Goal: Information Seeking & Learning: Understand process/instructions

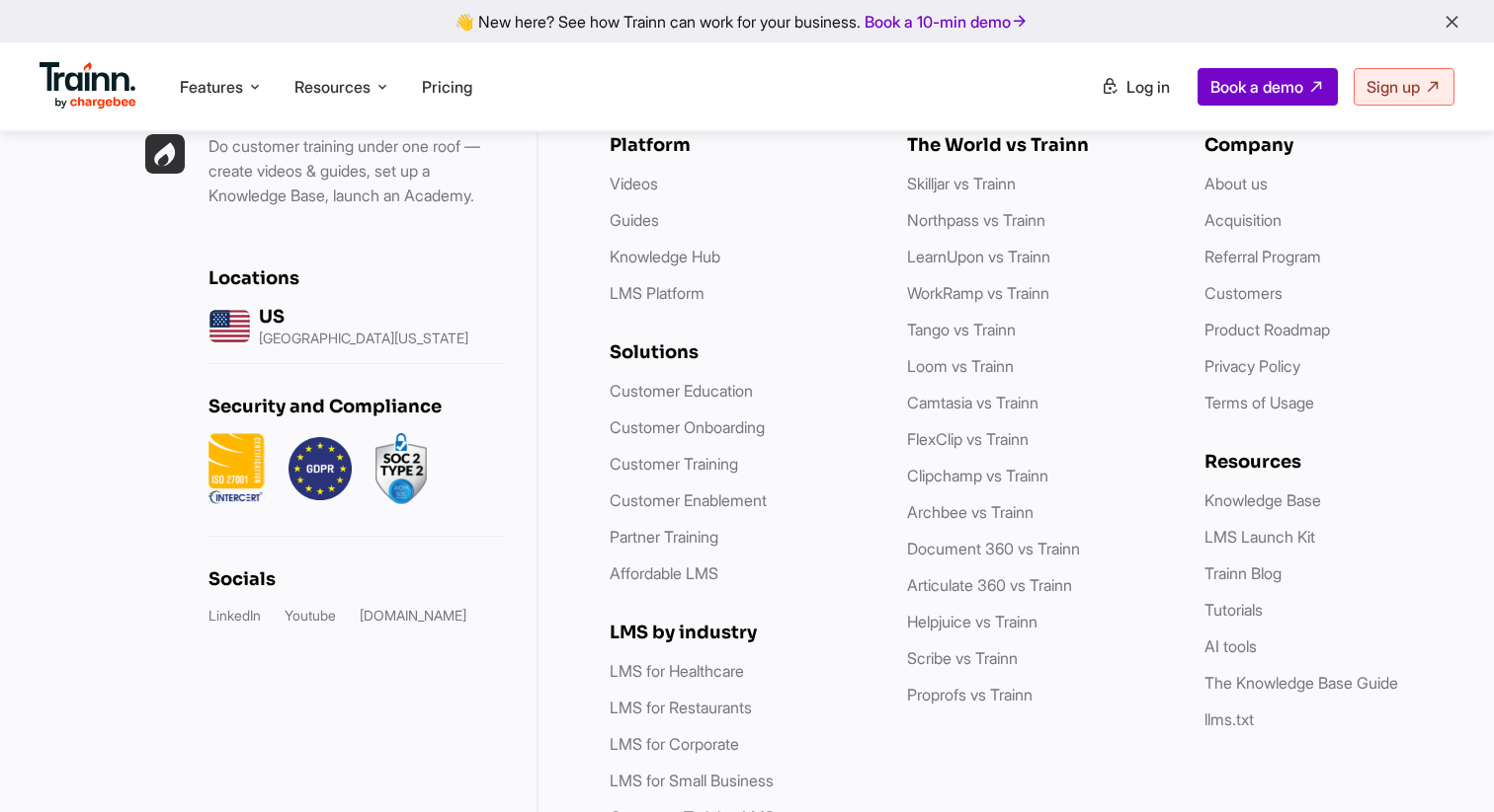
scroll to position [5666, 0]
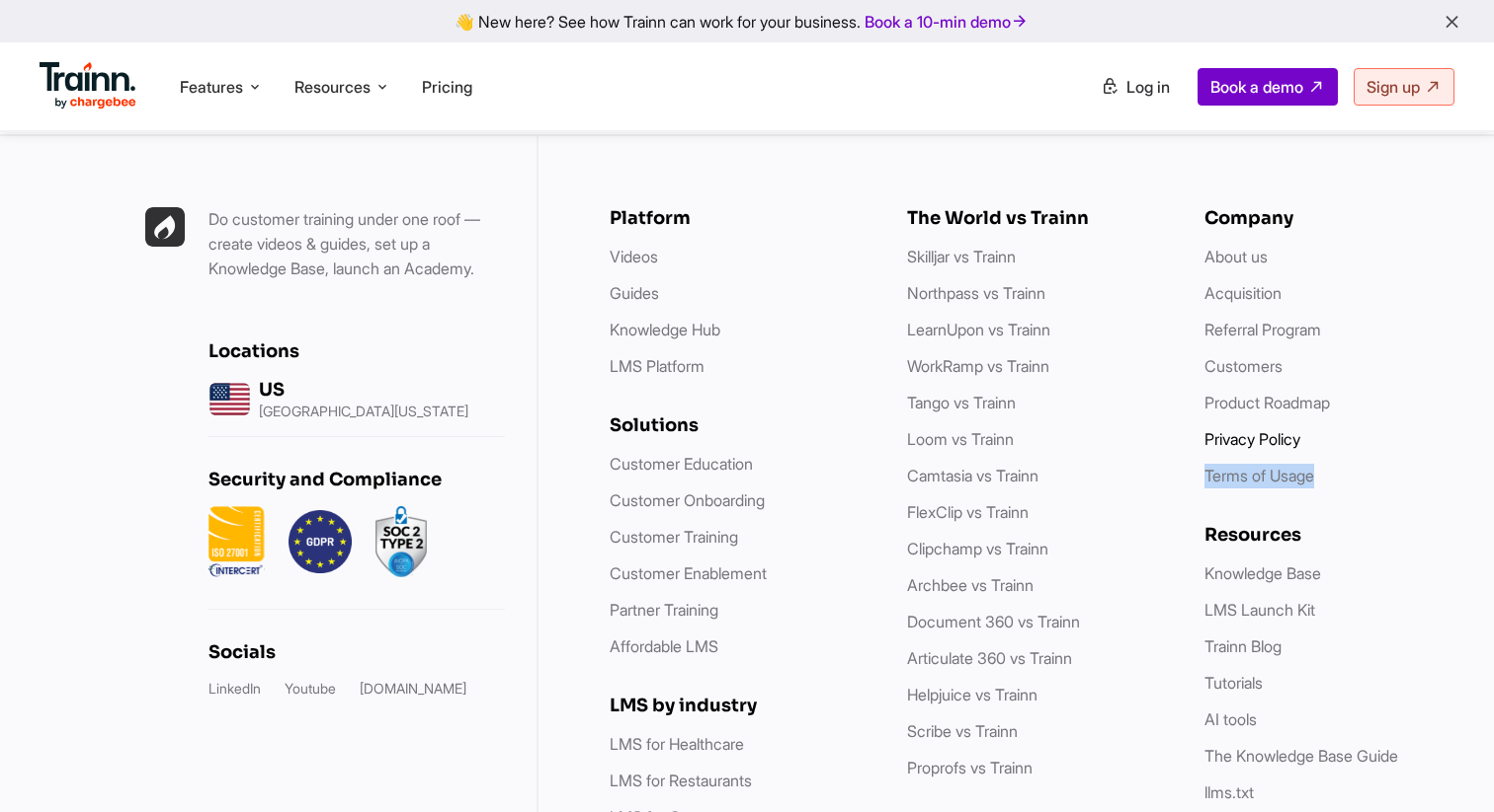
click at [1251, 429] on link "Privacy Policy" at bounding box center [1252, 439] width 96 height 20
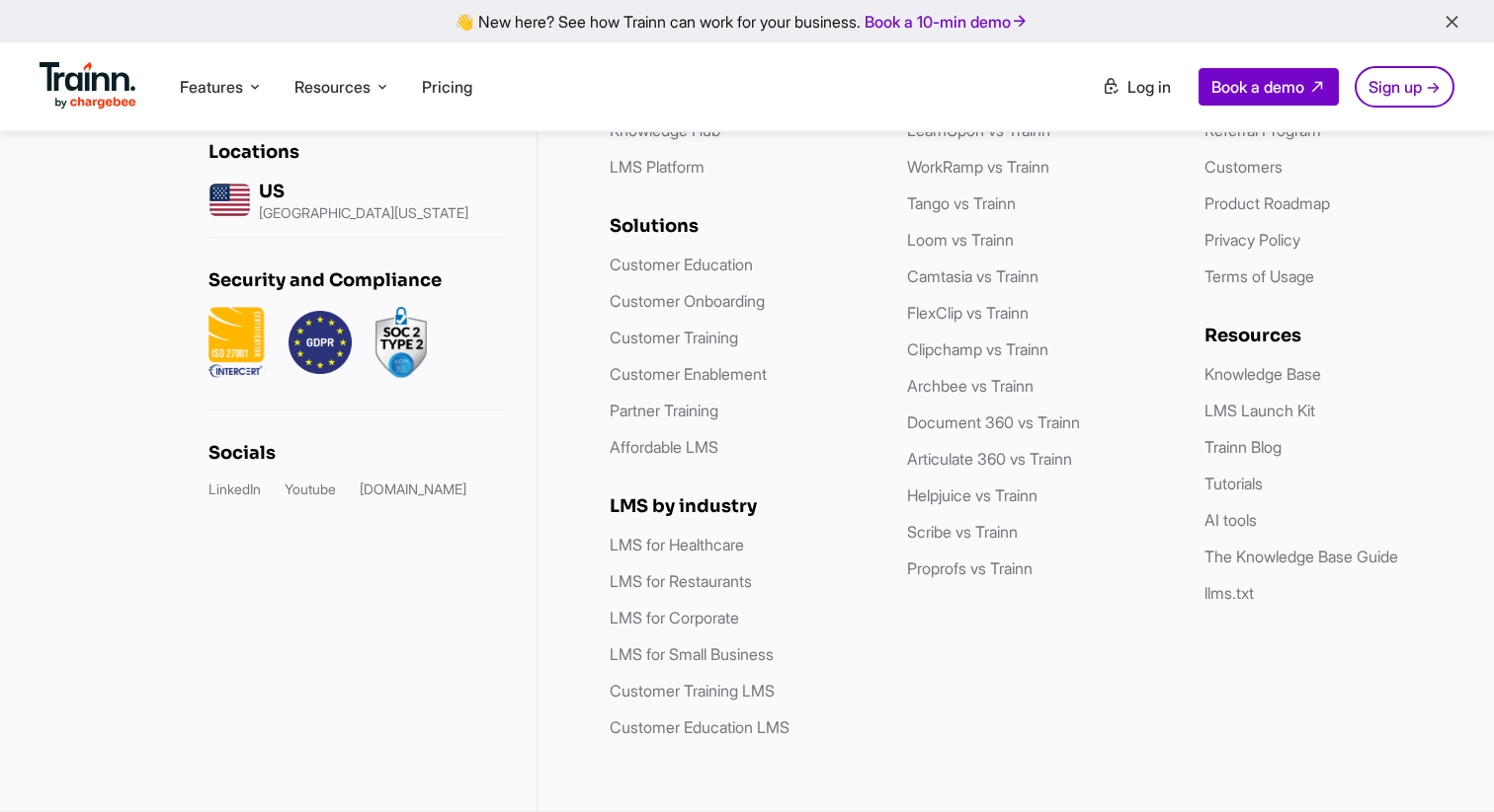
scroll to position [10297, 0]
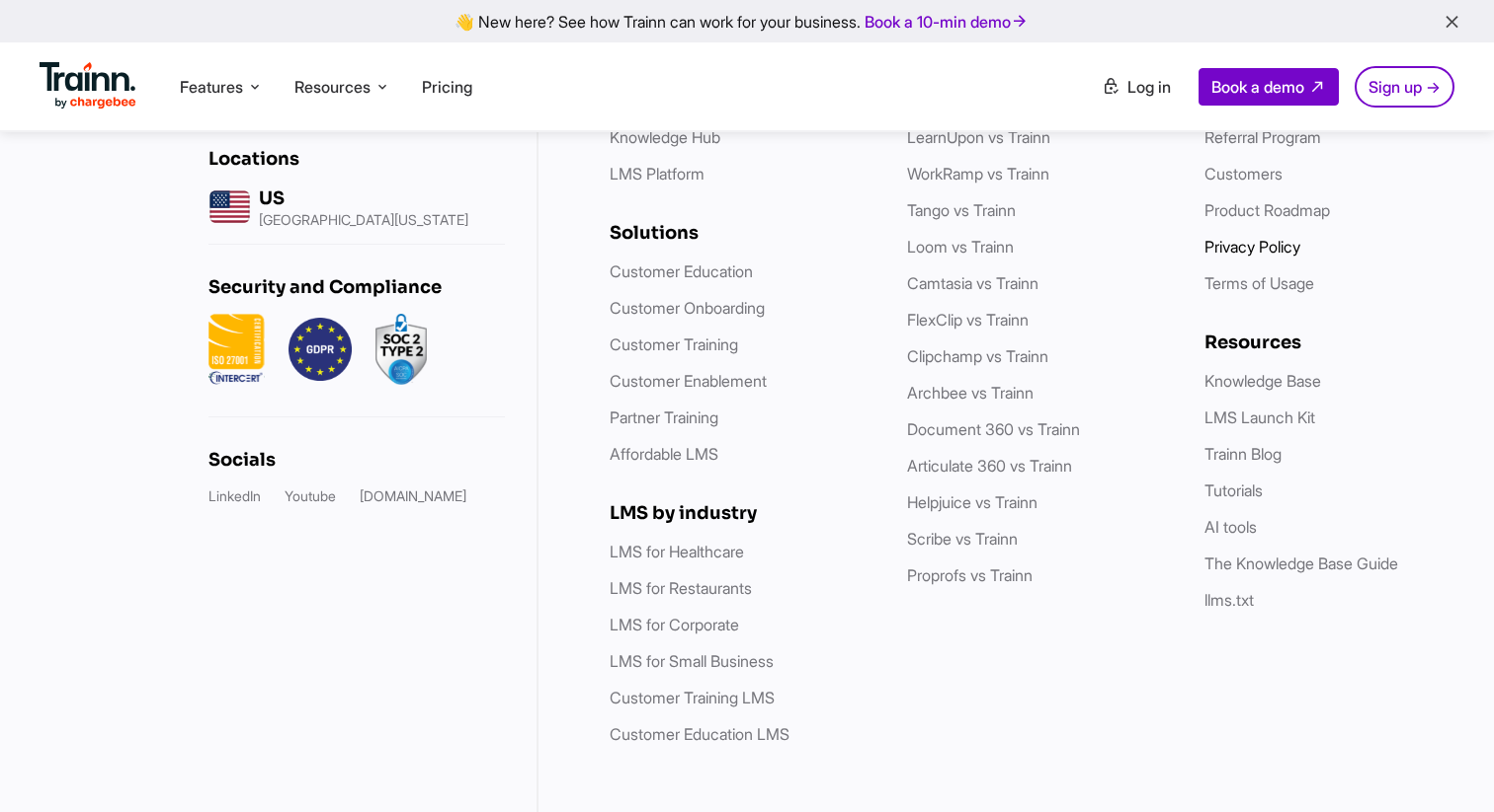
click at [1253, 257] on link "Privacy Policy" at bounding box center [1252, 247] width 96 height 20
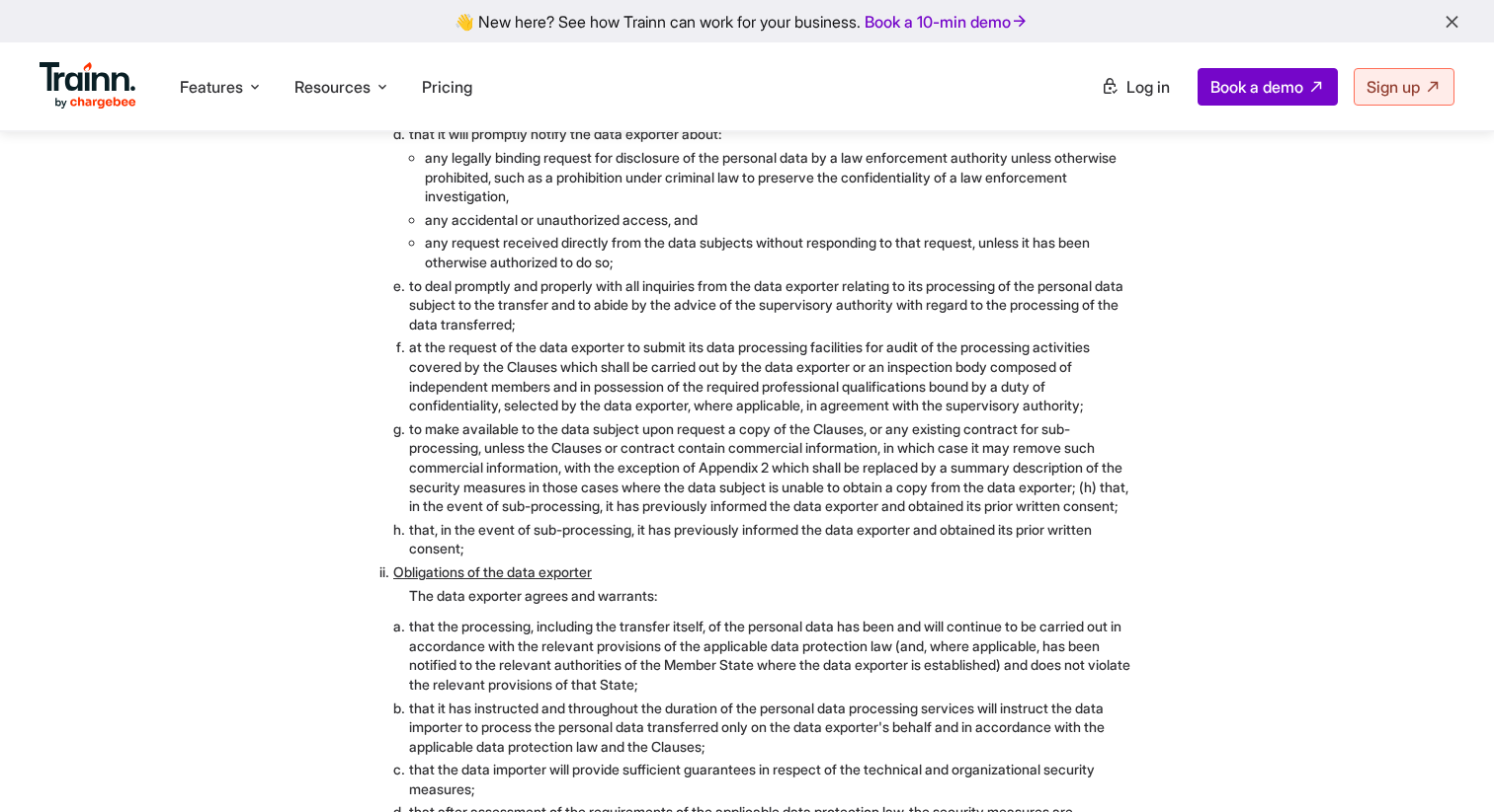
scroll to position [5171, 0]
click at [1189, 346] on div "12. FOR OUR EUROPEAN CUSTOMERS AND VISITORS We are headquartered in the USA. Mo…" at bounding box center [747, 756] width 1023 height 2424
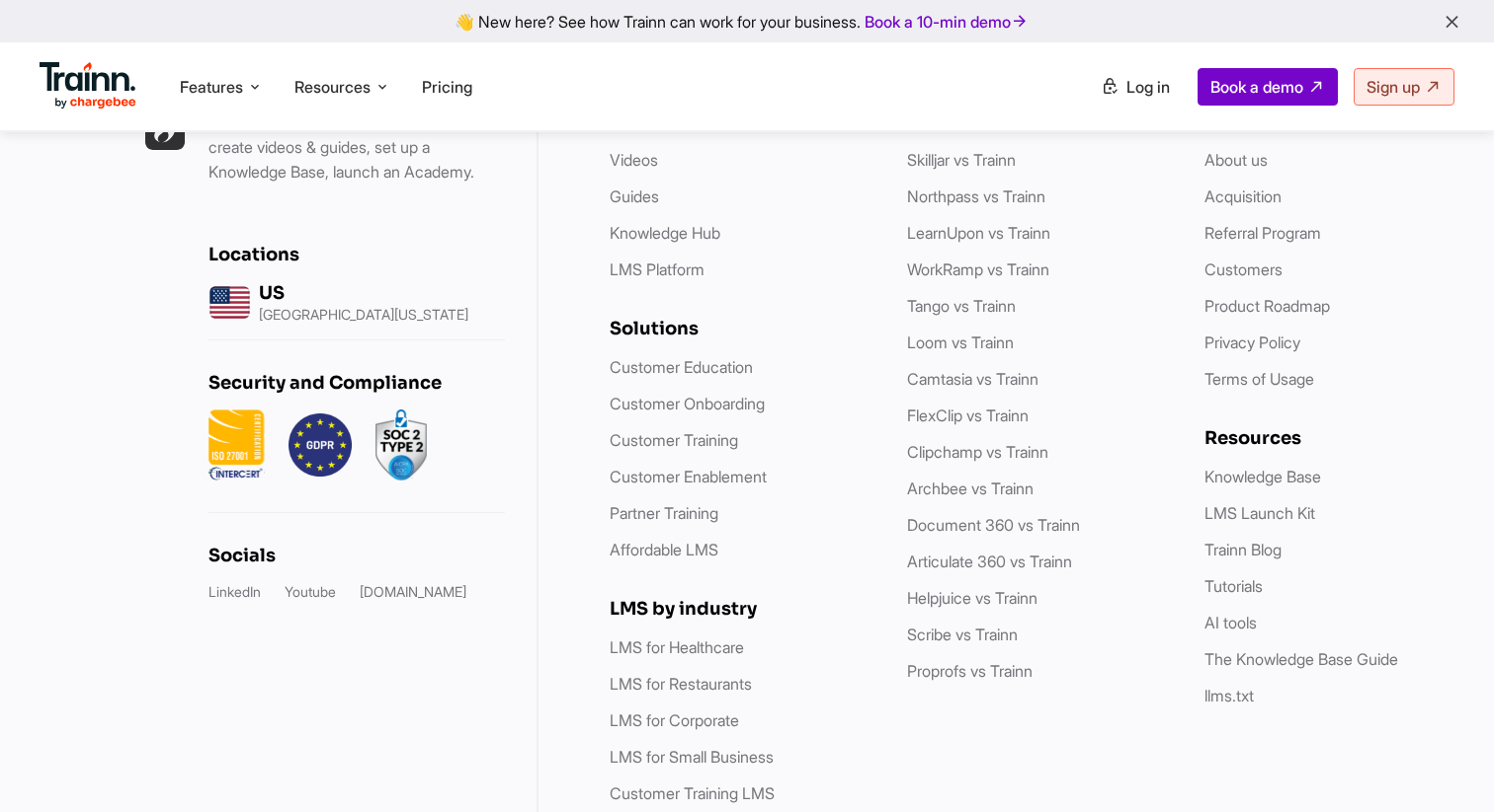
scroll to position [11037, 0]
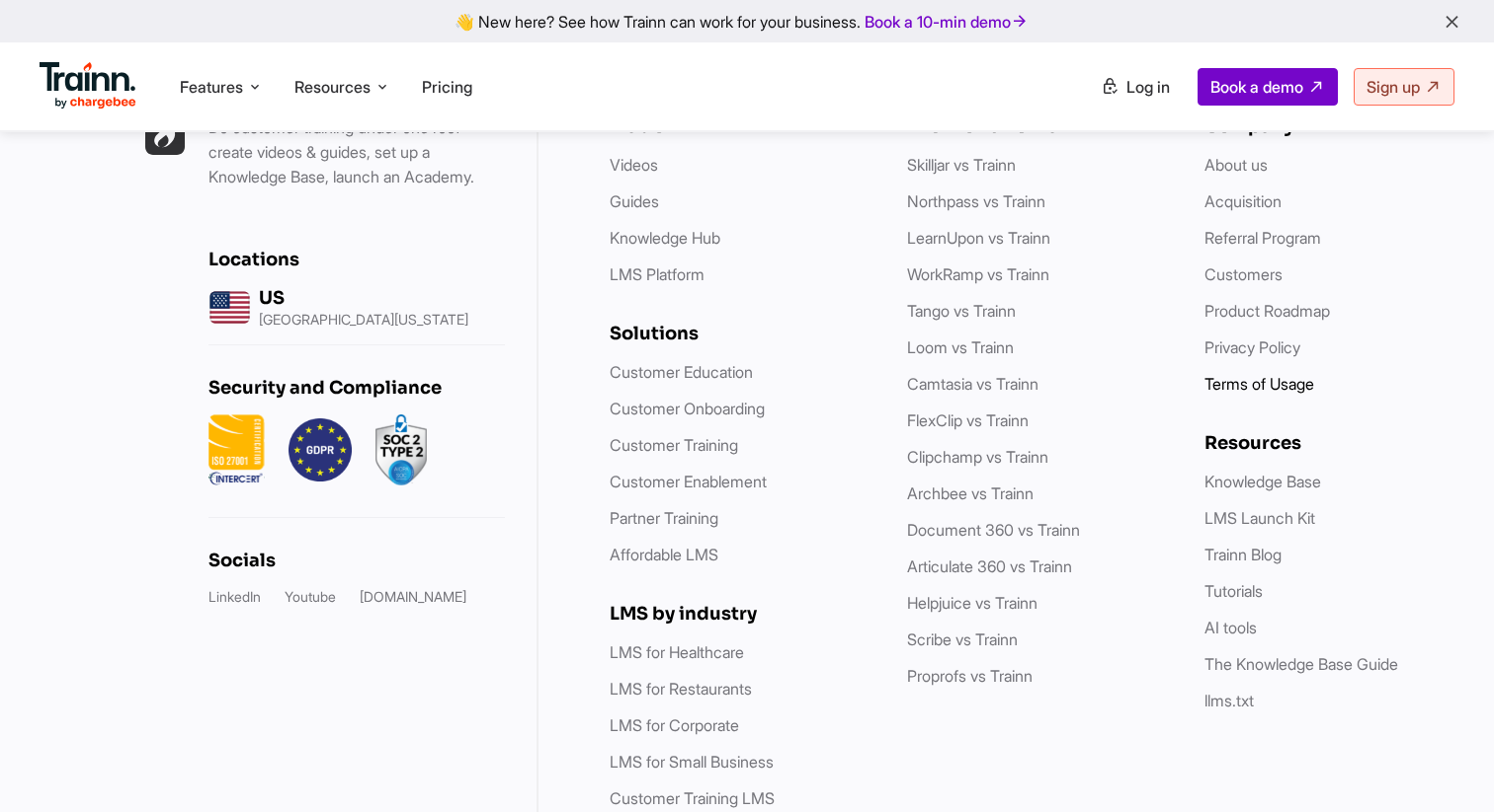
click at [1271, 394] on link "Terms of Usage" at bounding box center [1259, 385] width 110 height 20
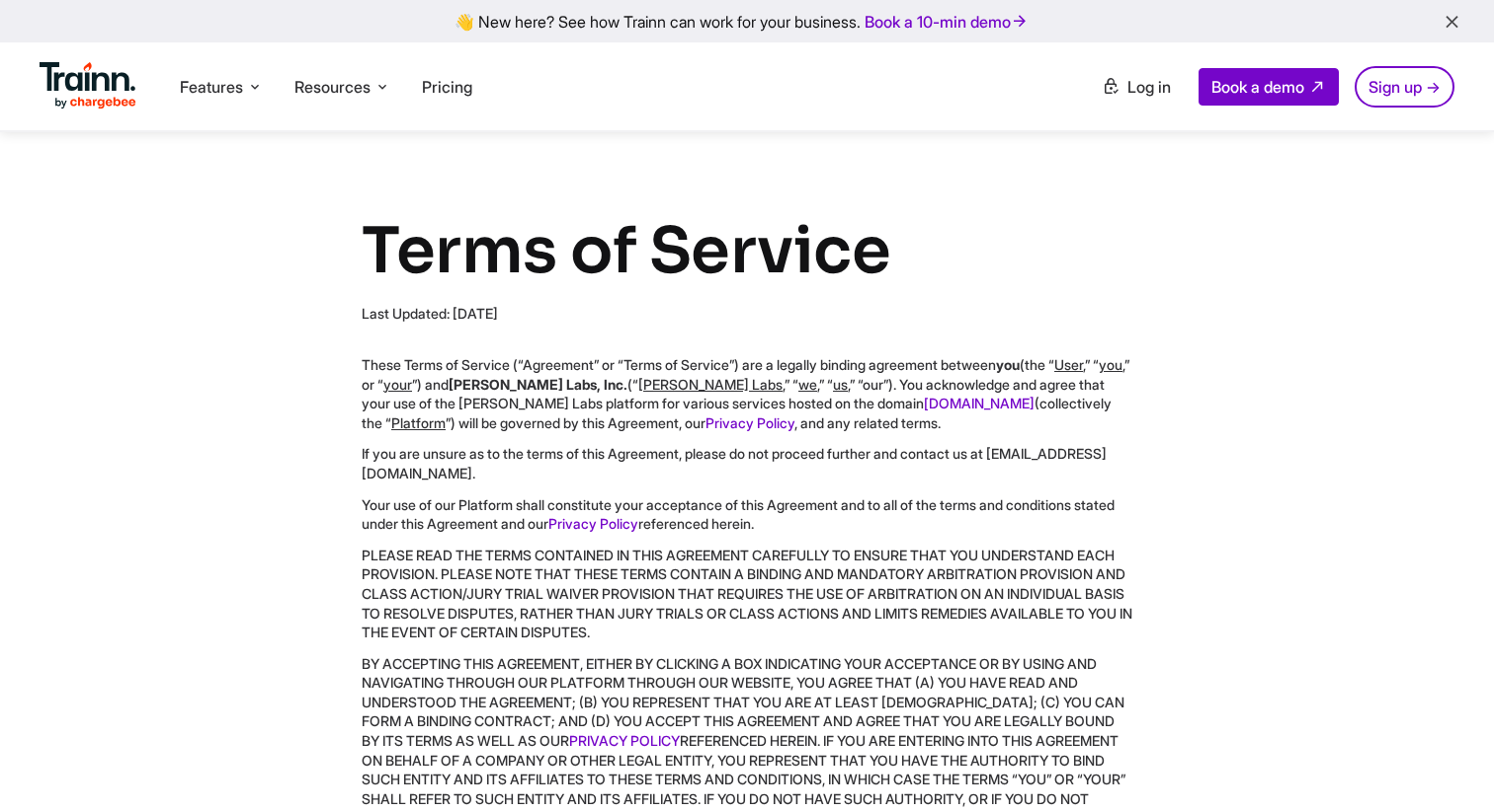
scroll to position [1485, 0]
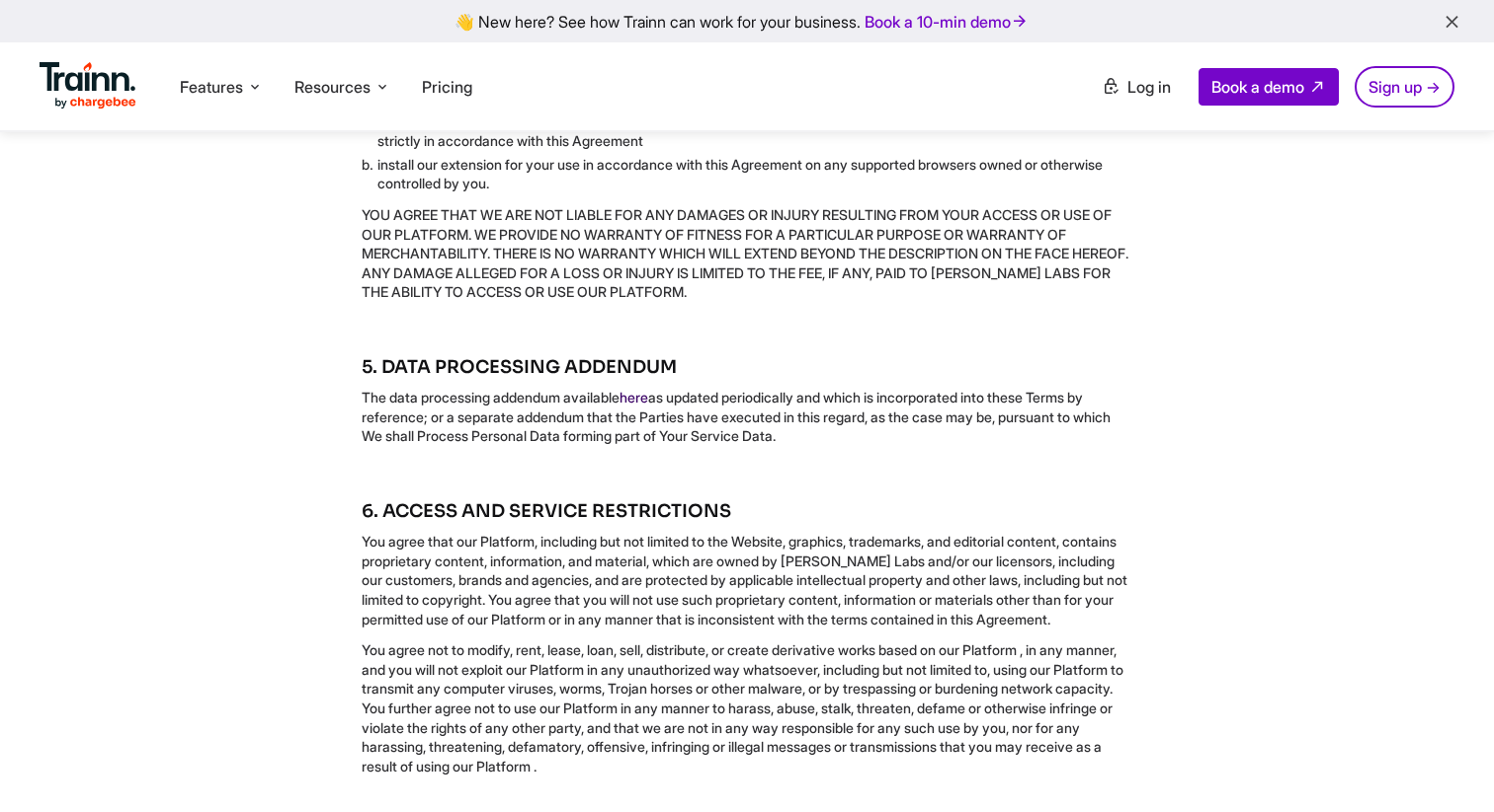
click at [640, 406] on link "here" at bounding box center [634, 397] width 29 height 17
